Goal: Contribute content: Contribute content

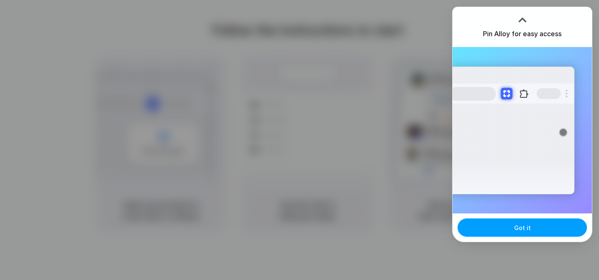
click at [526, 229] on span "Got it" at bounding box center [522, 228] width 17 height 9
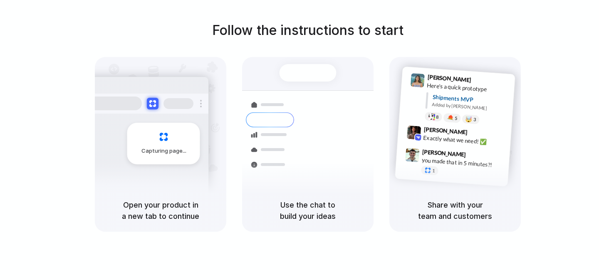
click at [496, 215] on h5 "Share with your team and customers" at bounding box center [456, 210] width 112 height 22
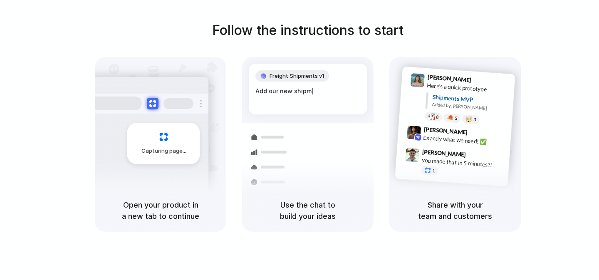
click at [368, 139] on div "Container from Shanghai" at bounding box center [364, 146] width 90 height 16
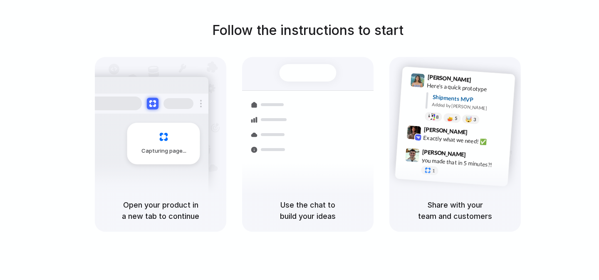
click at [450, 219] on h5 "Share with your team and customers" at bounding box center [456, 210] width 112 height 22
click at [341, 213] on h5 "Use the chat to build your ideas" at bounding box center [308, 210] width 112 height 22
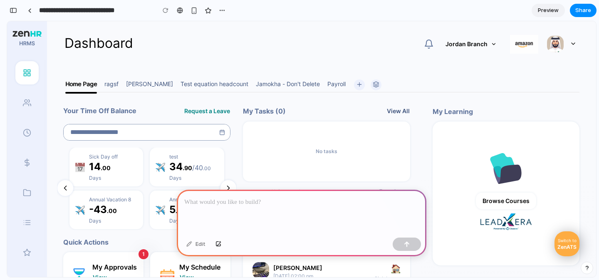
click at [318, 203] on p at bounding box center [301, 202] width 235 height 10
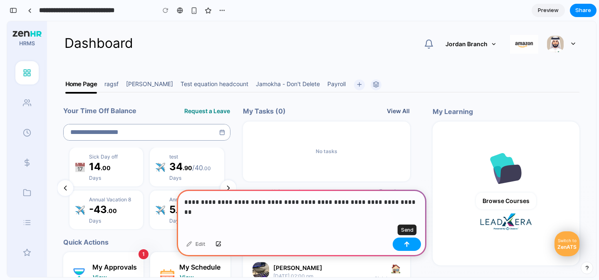
click at [404, 243] on div "button" at bounding box center [407, 244] width 6 height 6
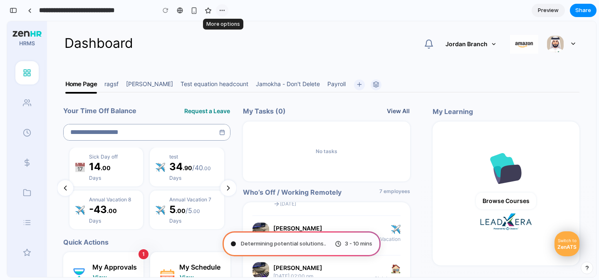
click at [223, 12] on div "button" at bounding box center [222, 10] width 7 height 7
click at [15, 10] on div "Duplicate Delete" at bounding box center [299, 140] width 599 height 280
click at [12, 10] on div "button" at bounding box center [13, 10] width 7 height 6
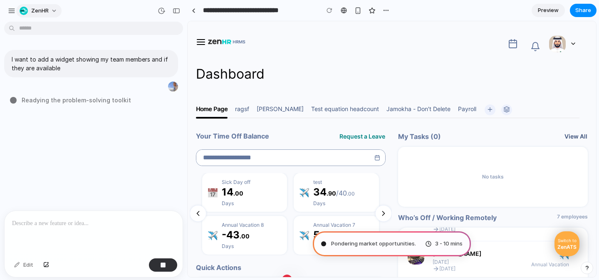
click at [45, 8] on span "ZenHR" at bounding box center [39, 11] width 17 height 8
click at [142, 118] on div "Settings Invite members Change theme Sign out" at bounding box center [299, 140] width 599 height 280
click at [164, 267] on div "button" at bounding box center [163, 265] width 6 height 6
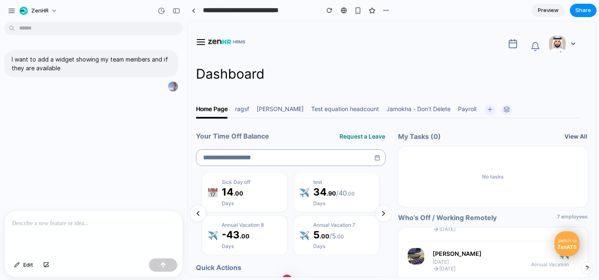
click at [109, 234] on div at bounding box center [94, 233] width 178 height 44
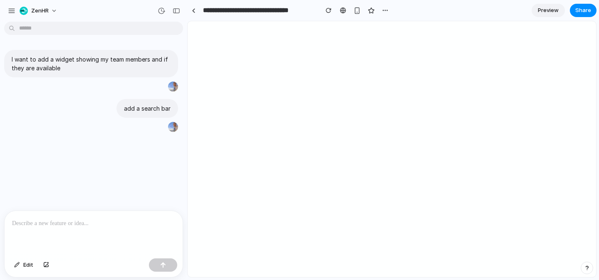
type input "**********"
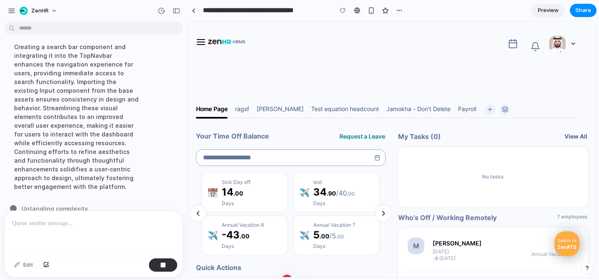
scroll to position [115, 0]
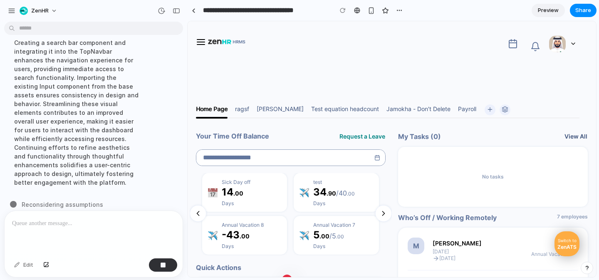
drag, startPoint x: 378, startPoint y: 47, endPoint x: 527, endPoint y: 57, distance: 149.3
click at [527, 57] on nav "Dashboard Complete Setup 100% NOTIFICATIONS Mark All Read Jordan Branch 0UNO 1U…" at bounding box center [392, 39] width 409 height 37
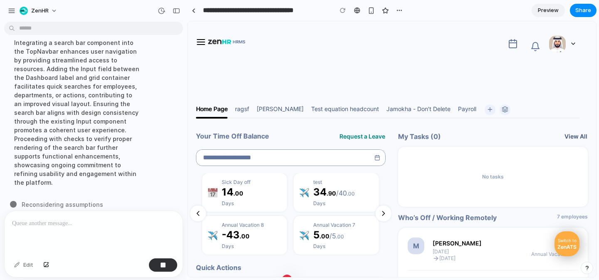
click at [423, 42] on div at bounding box center [392, 39] width 396 height 32
